Goal: Navigation & Orientation: Find specific page/section

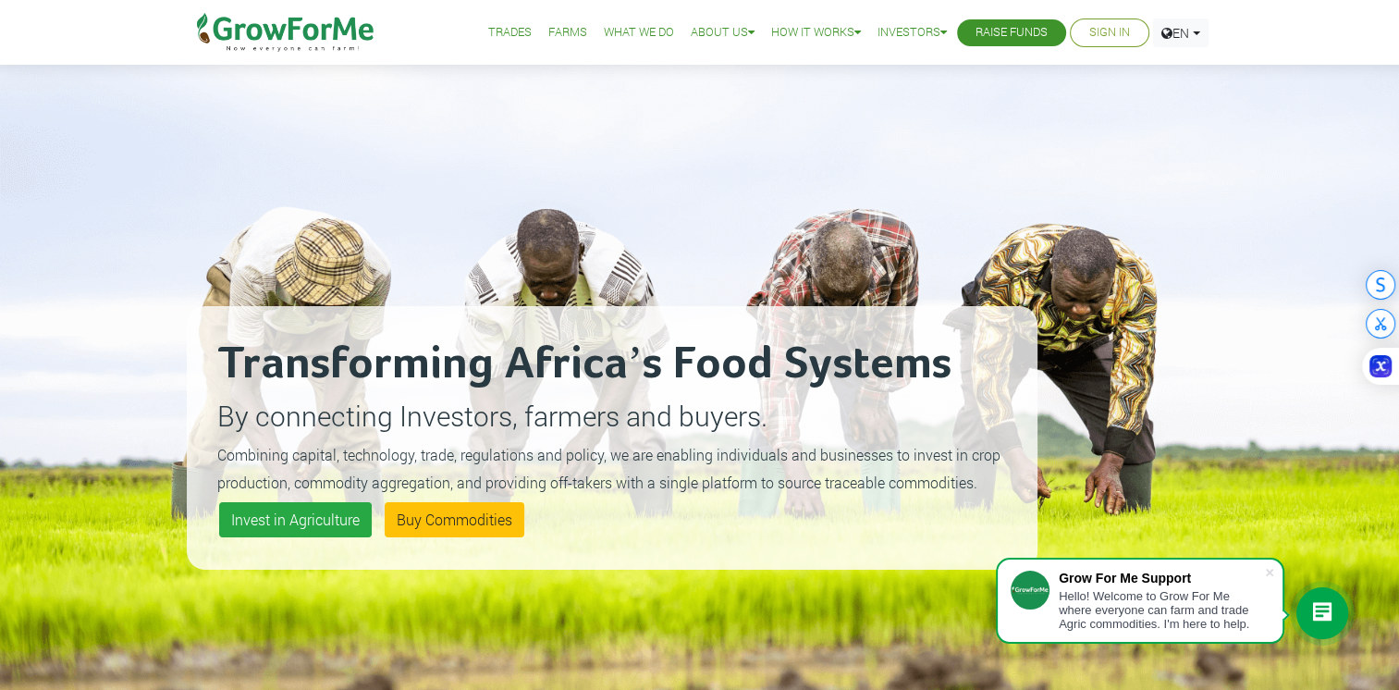
click at [548, 29] on link "Farms" at bounding box center [567, 32] width 39 height 19
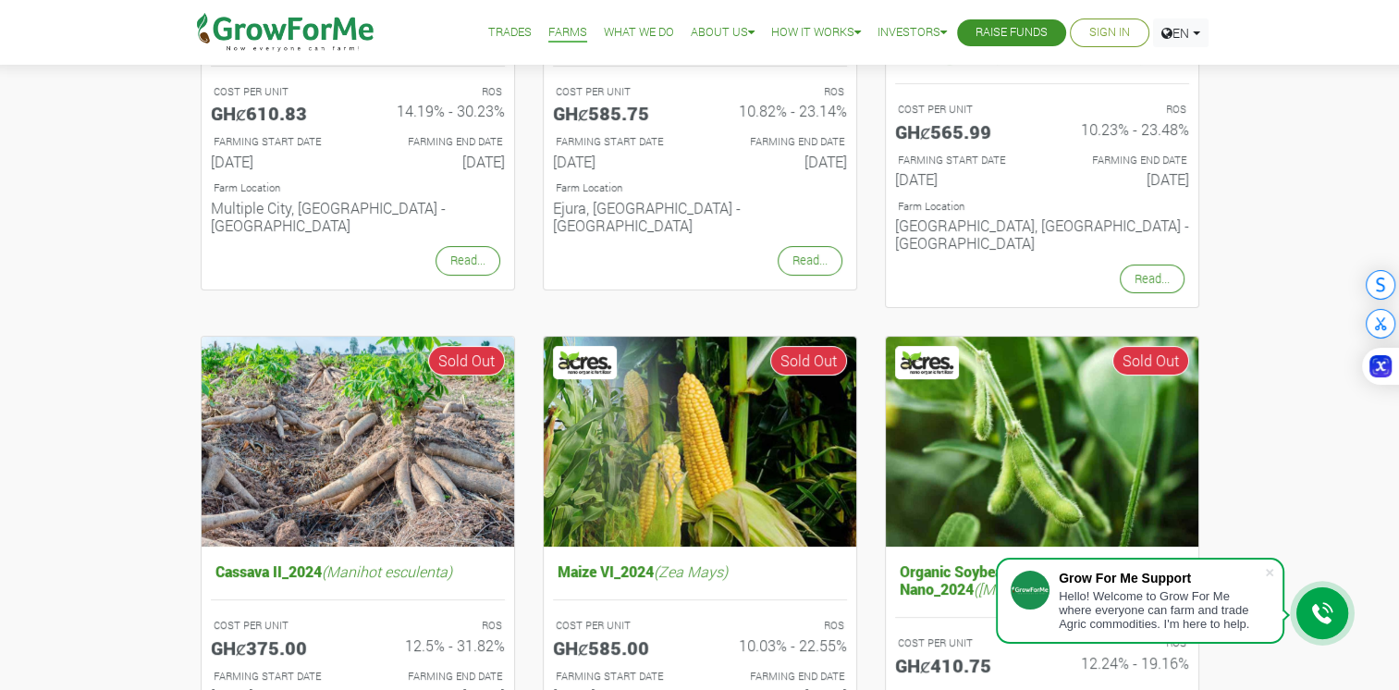
scroll to position [832, 0]
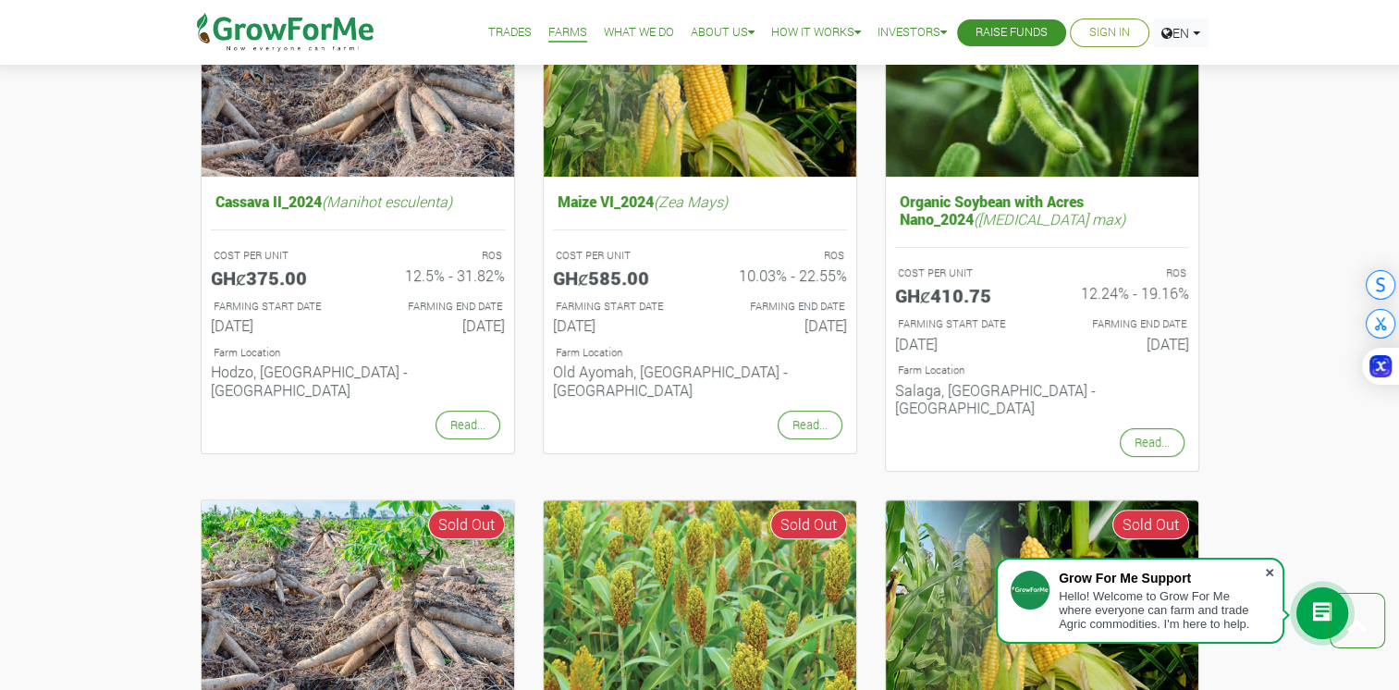
click at [1268, 567] on span at bounding box center [1269, 572] width 18 height 18
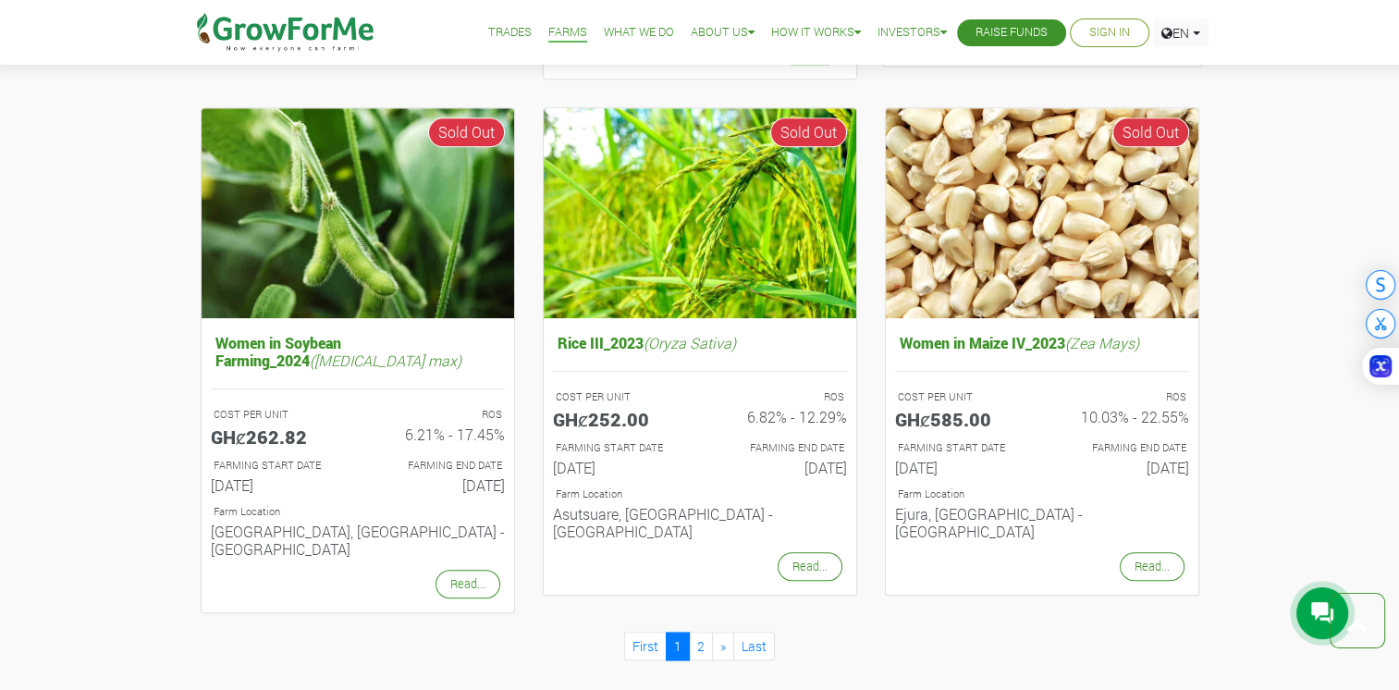
scroll to position [1756, 0]
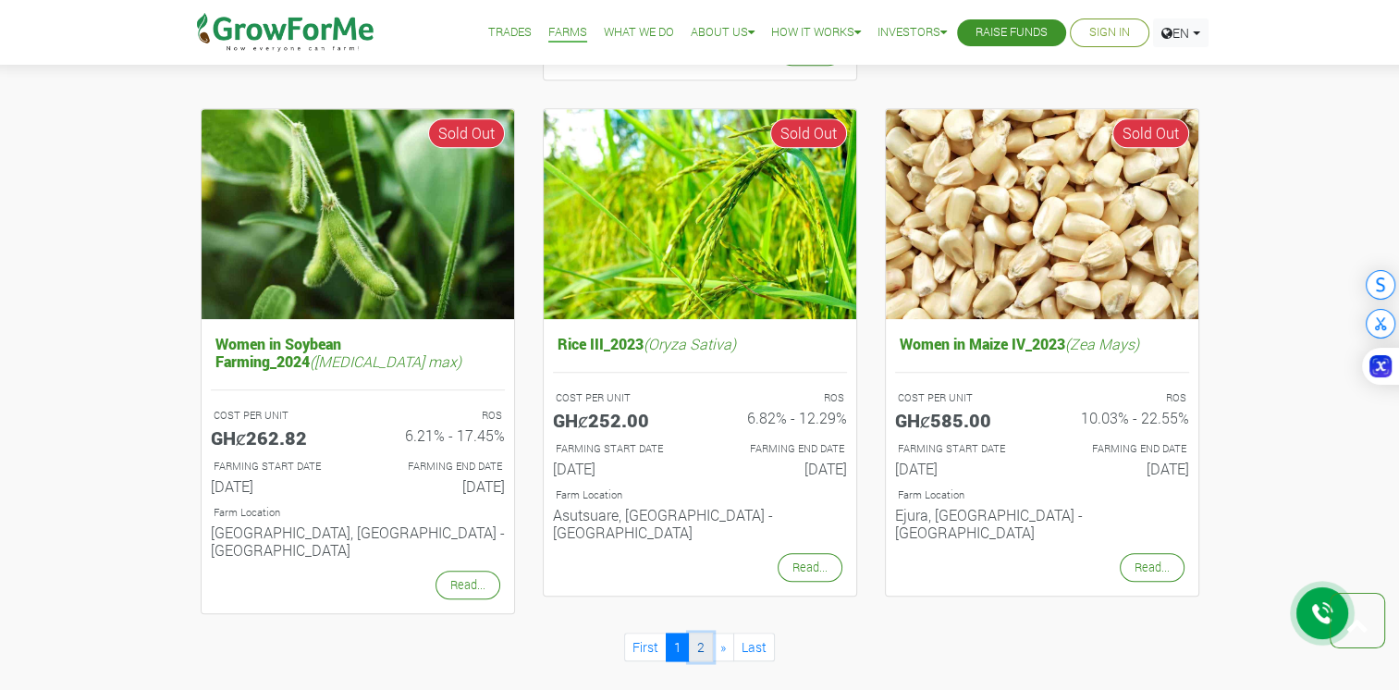
click at [700, 632] on link "2" at bounding box center [701, 646] width 24 height 29
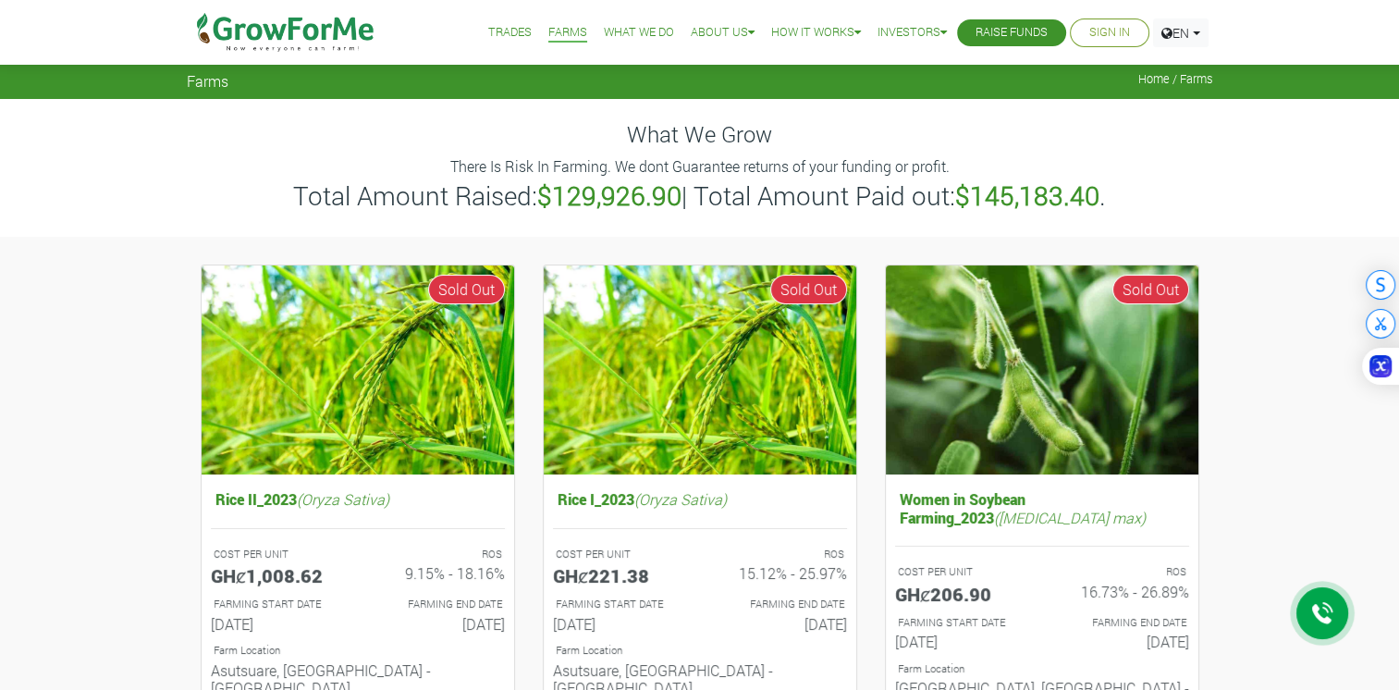
click at [493, 34] on link "Trades" at bounding box center [509, 32] width 43 height 19
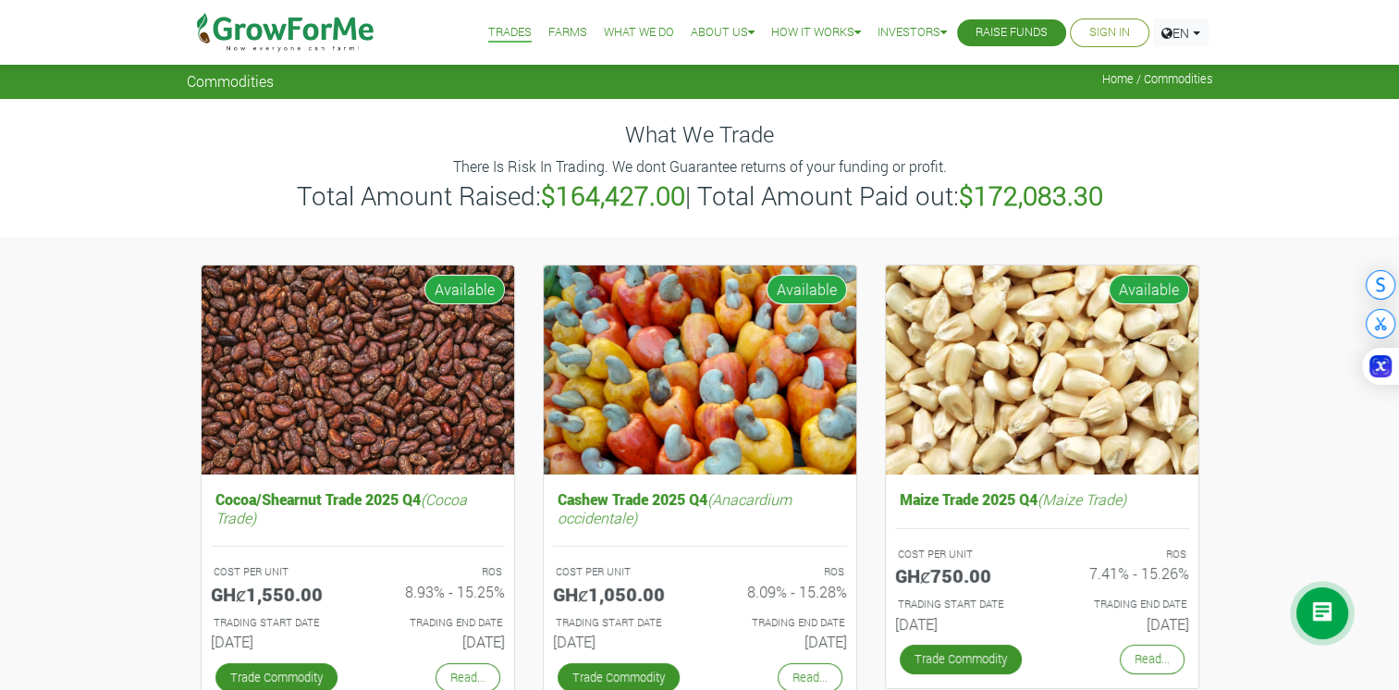
click at [548, 31] on link "Farms" at bounding box center [567, 32] width 39 height 19
